Goal: Complete application form

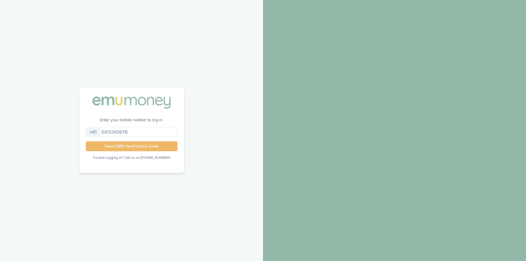
click at [130, 145] on button "Send SMS Verification Code" at bounding box center [132, 146] width 92 height 10
type input "0437507992"
click at [129, 145] on button "Send SMS Verification Code" at bounding box center [132, 146] width 92 height 10
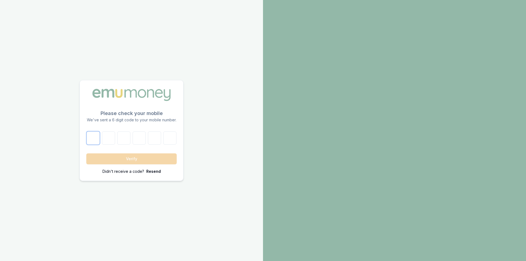
click at [95, 141] on input "number" at bounding box center [93, 137] width 13 height 13
type input "3"
type input "2"
type input "5"
type input "8"
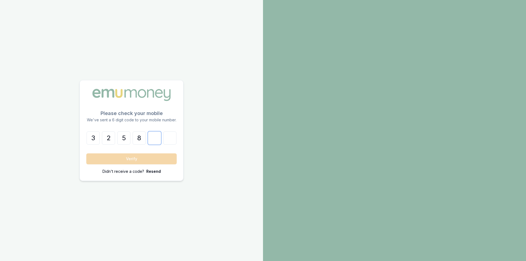
type input "7"
type input "8"
click at [86, 153] on button "Verify" at bounding box center [131, 158] width 90 height 11
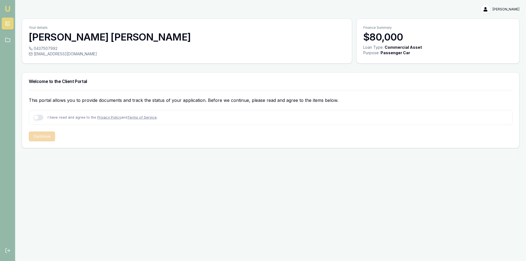
click at [37, 118] on button "button" at bounding box center [38, 117] width 10 height 5
checkbox input "true"
click at [40, 135] on button "Continue" at bounding box center [42, 136] width 26 height 10
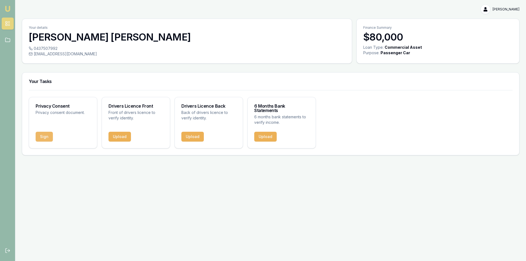
click at [43, 134] on button "Sign" at bounding box center [44, 137] width 17 height 10
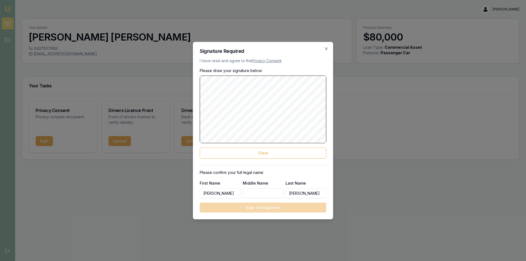
click at [249, 192] on input "Middle Name" at bounding box center [263, 193] width 41 height 10
type input "Kennedy Slater"
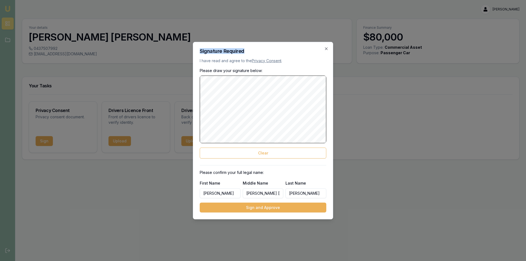
drag, startPoint x: 213, startPoint y: 73, endPoint x: 353, endPoint y: 23, distance: 149.2
click at [353, 23] on body "Emu Broker Edwin Bruce Toggle Menu Your details Edwin Bruce 0437507992 thebruce…" at bounding box center [263, 130] width 526 height 261
click at [282, 51] on h2 "Signature Required" at bounding box center [263, 50] width 127 height 5
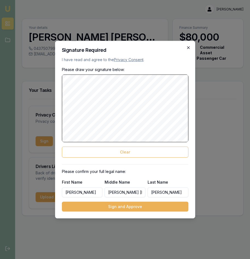
click at [188, 49] on icon "button" at bounding box center [188, 47] width 4 height 4
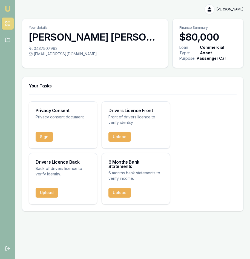
click at [188, 48] on div "Loan Type:" at bounding box center [188, 50] width 19 height 11
click at [48, 132] on button "Sign" at bounding box center [44, 137] width 17 height 10
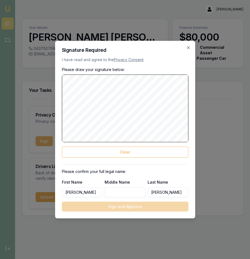
click at [48, 131] on div at bounding box center [125, 129] width 250 height 259
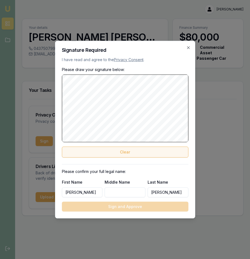
click at [89, 151] on button "Clear" at bounding box center [125, 152] width 127 height 11
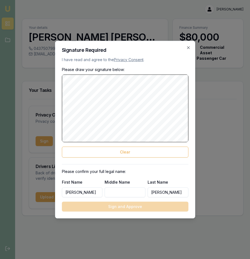
click at [123, 191] on input "Middle Name" at bounding box center [125, 192] width 41 height 10
type input "Kennedy Slater"
click at [129, 60] on link "Privacy Consent" at bounding box center [129, 59] width 30 height 5
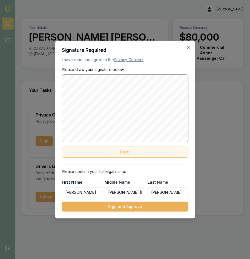
click at [121, 152] on button "Clear" at bounding box center [125, 152] width 127 height 11
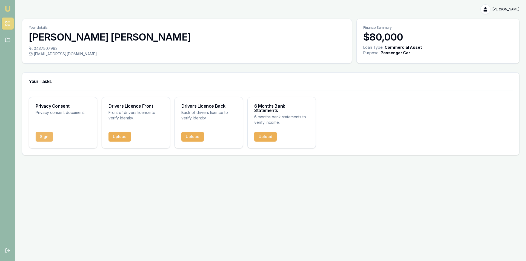
click at [42, 134] on button "Sign" at bounding box center [44, 137] width 17 height 10
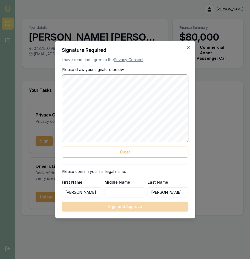
drag, startPoint x: 2, startPoint y: 28, endPoint x: 125, endPoint y: 26, distance: 123.5
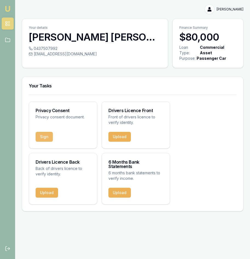
click at [42, 134] on button "Sign" at bounding box center [44, 137] width 17 height 10
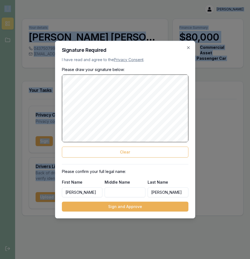
click at [115, 194] on input "Middle Name" at bounding box center [125, 192] width 41 height 10
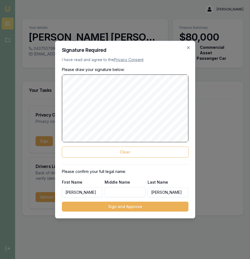
click at [115, 194] on input "Middle Name" at bounding box center [125, 192] width 41 height 10
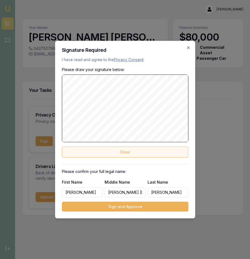
type input "Kennedy Slater"
click at [100, 154] on button "Clear" at bounding box center [125, 152] width 127 height 11
click at [105, 153] on button "Clear" at bounding box center [125, 152] width 127 height 11
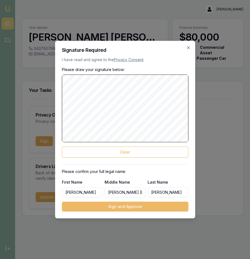
click at [117, 207] on button "Sign and Approve" at bounding box center [125, 207] width 127 height 10
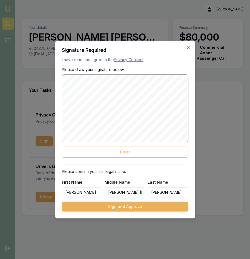
click at [117, 207] on div "Sign and Approve" at bounding box center [125, 207] width 127 height 10
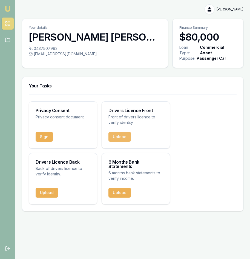
click at [121, 133] on button "Upload" at bounding box center [119, 137] width 22 height 10
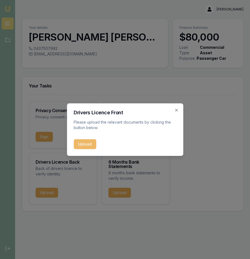
click at [87, 144] on button "Upload" at bounding box center [85, 144] width 22 height 10
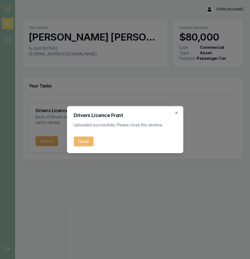
click at [84, 143] on button "Close" at bounding box center [84, 141] width 20 height 10
click at [84, 143] on div "Upload" at bounding box center [63, 144] width 68 height 16
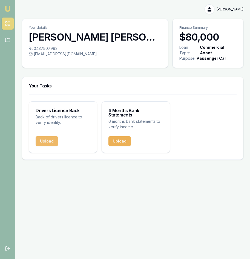
click at [45, 136] on button "Upload" at bounding box center [47, 141] width 22 height 10
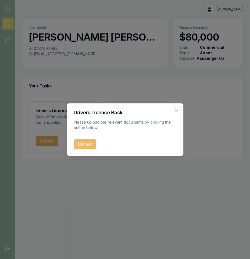
click at [82, 145] on button "Upload" at bounding box center [85, 144] width 22 height 10
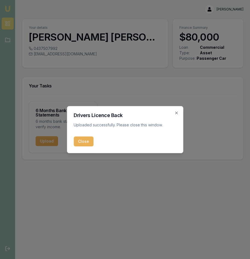
click at [83, 143] on button "Close" at bounding box center [84, 141] width 20 height 10
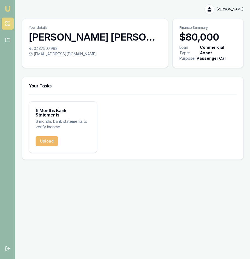
click at [42, 136] on button "Upload" at bounding box center [47, 141] width 22 height 10
click at [47, 136] on button "Upload" at bounding box center [47, 141] width 22 height 10
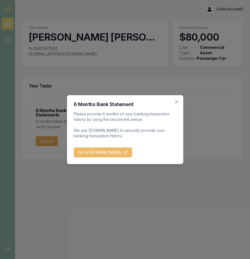
click at [99, 153] on button "Go to [DOMAIN_NAME]" at bounding box center [103, 152] width 58 height 10
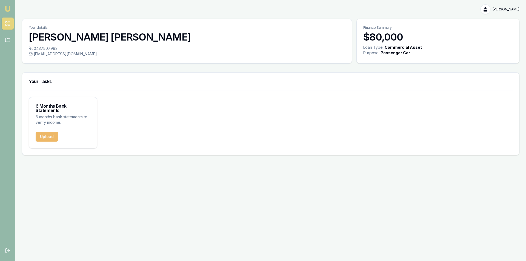
click at [51, 132] on button "Upload" at bounding box center [47, 137] width 22 height 10
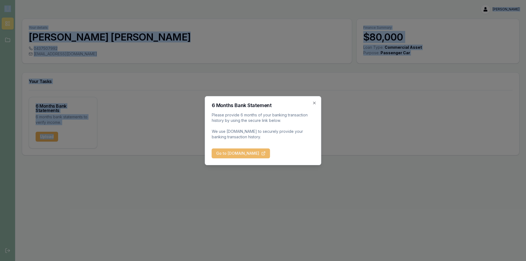
click at [238, 156] on button "Go to [DOMAIN_NAME]" at bounding box center [241, 153] width 58 height 10
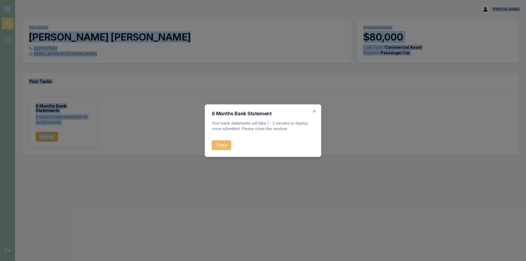
click at [223, 146] on button "Close" at bounding box center [222, 145] width 20 height 10
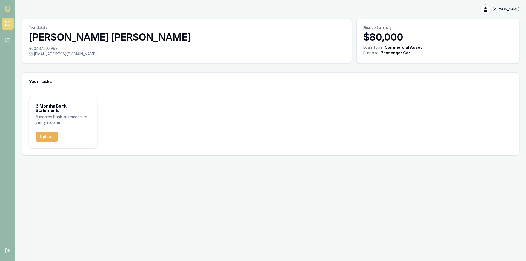
click at [223, 146] on div "6 Months Bank Statements 6 months bank statements to verify income. Upload" at bounding box center [270, 122] width 497 height 65
click at [43, 132] on button "Upload" at bounding box center [47, 137] width 22 height 10
click at [44, 133] on button "Upload" at bounding box center [47, 137] width 22 height 10
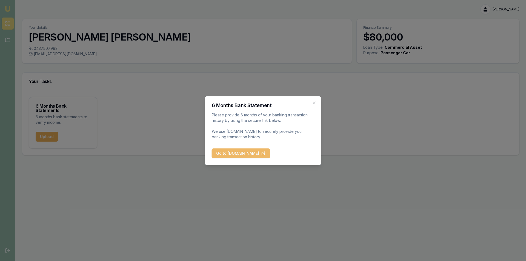
click at [235, 154] on button "Go to [DOMAIN_NAME]" at bounding box center [241, 153] width 58 height 10
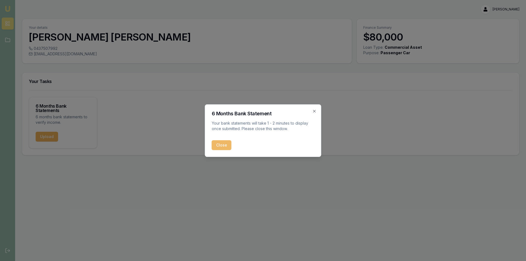
click at [222, 145] on button "Close" at bounding box center [222, 145] width 20 height 10
